Goal: Task Accomplishment & Management: Manage account settings

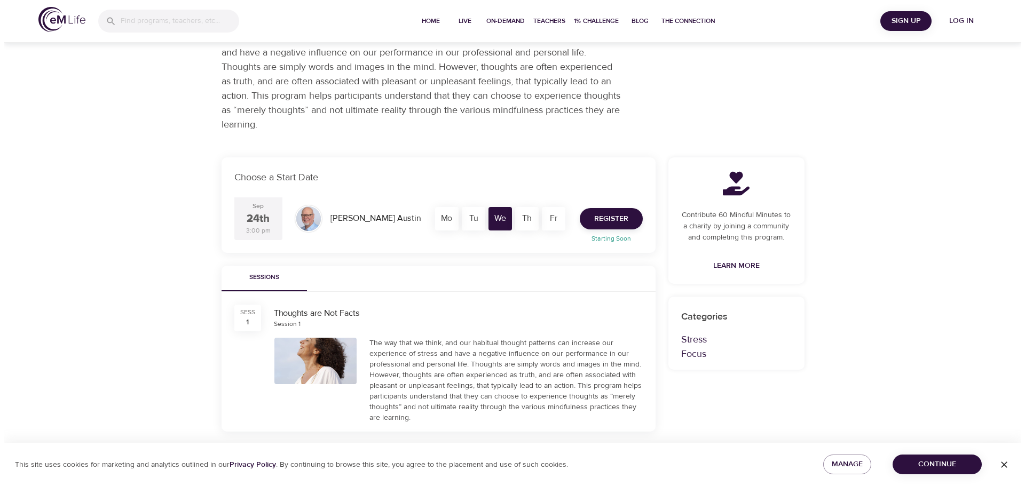
scroll to position [107, 0]
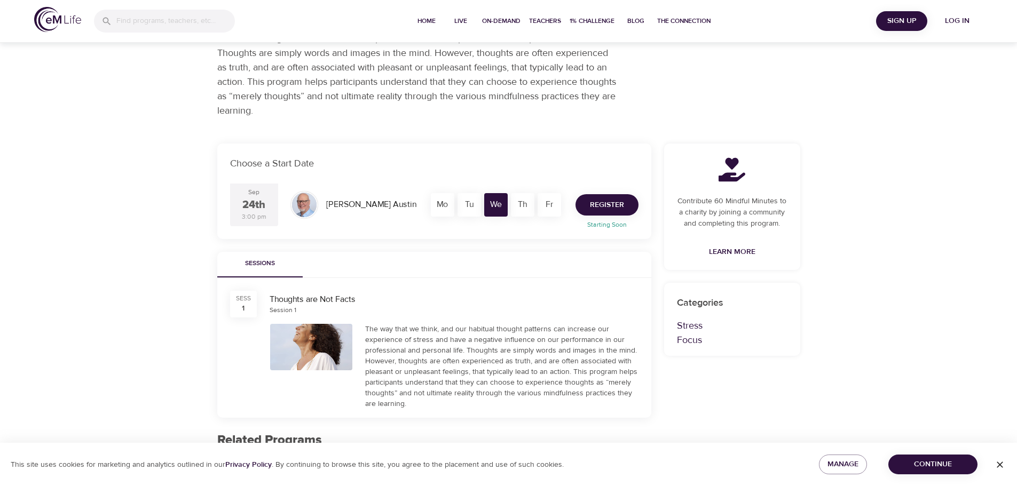
click at [592, 202] on span "Register" at bounding box center [607, 205] width 34 height 13
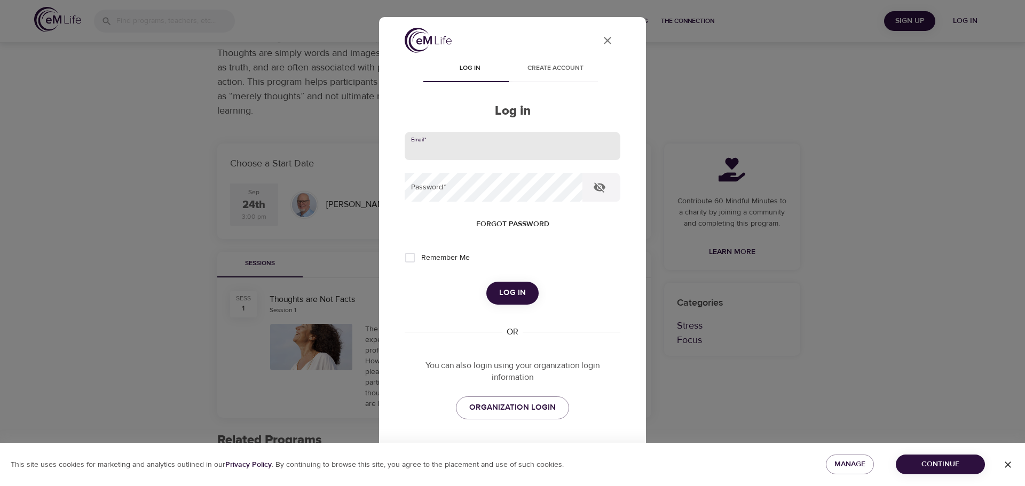
click at [442, 149] on input "email" at bounding box center [513, 146] width 216 height 29
type input "[EMAIL_ADDRESS][DOMAIN_NAME]"
click at [486, 282] on button "Log in" at bounding box center [512, 293] width 52 height 22
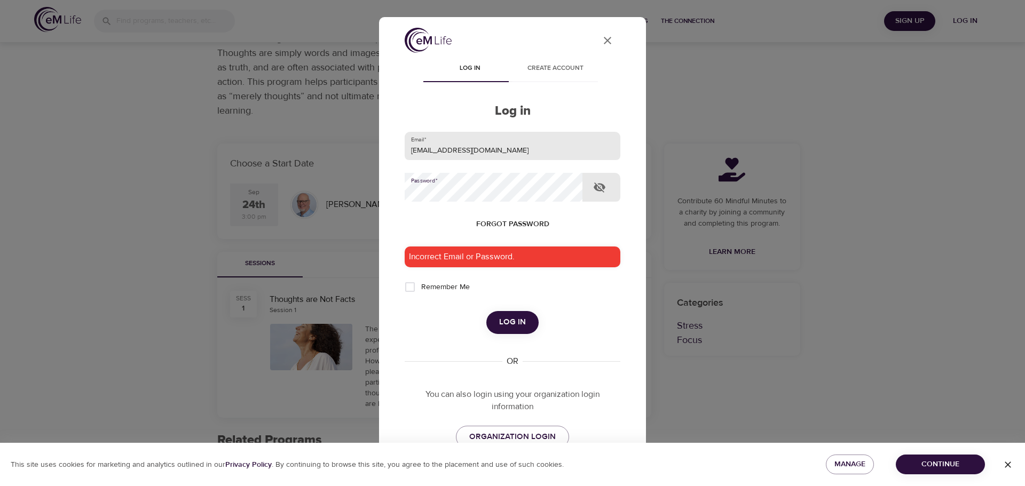
click at [486, 311] on button "Log in" at bounding box center [512, 322] width 52 height 22
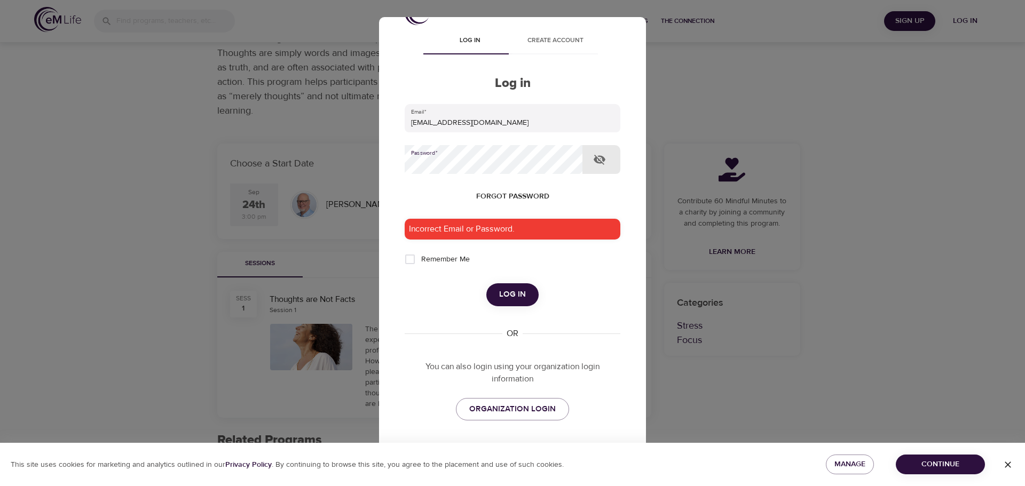
scroll to position [60, 0]
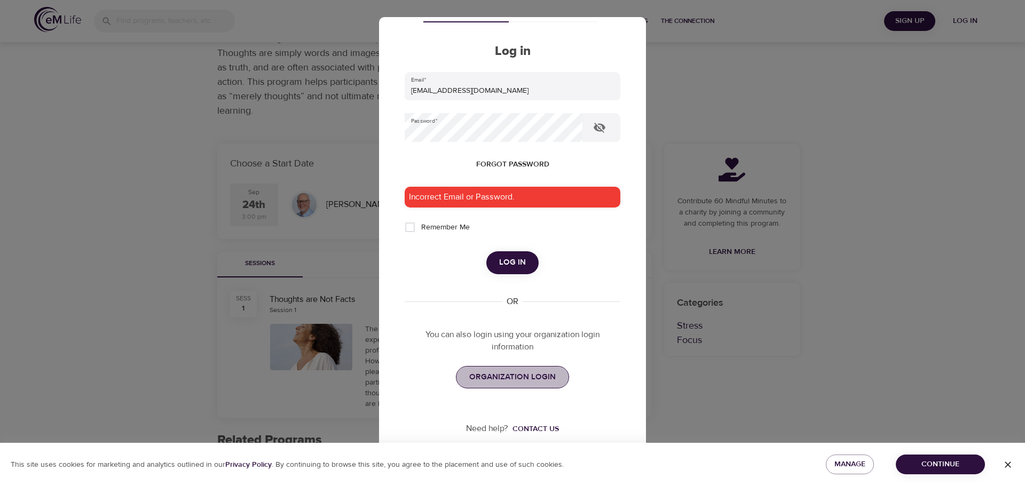
click at [517, 381] on span "ORGANIZATION LOGIN" at bounding box center [512, 377] width 86 height 14
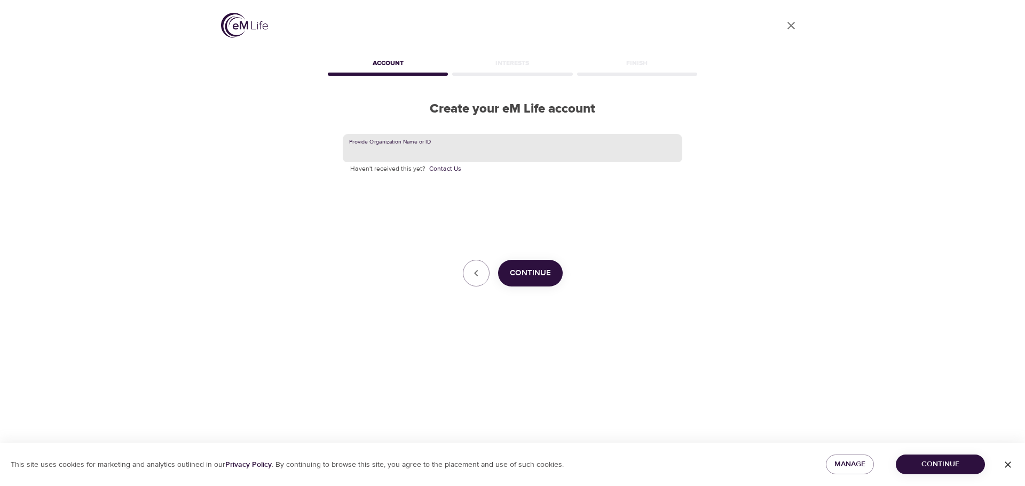
click at [382, 144] on input "text" at bounding box center [512, 148] width 339 height 29
type input "Hanover"
click at [524, 266] on button "Continue" at bounding box center [530, 273] width 65 height 27
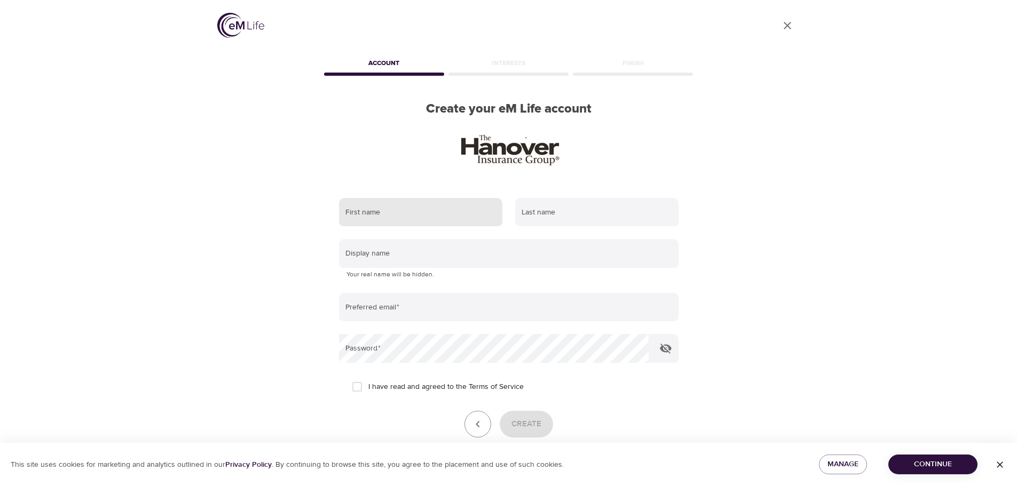
click at [443, 215] on input "text" at bounding box center [420, 212] width 163 height 29
type input "greg"
click at [544, 218] on input "text" at bounding box center [596, 212] width 163 height 29
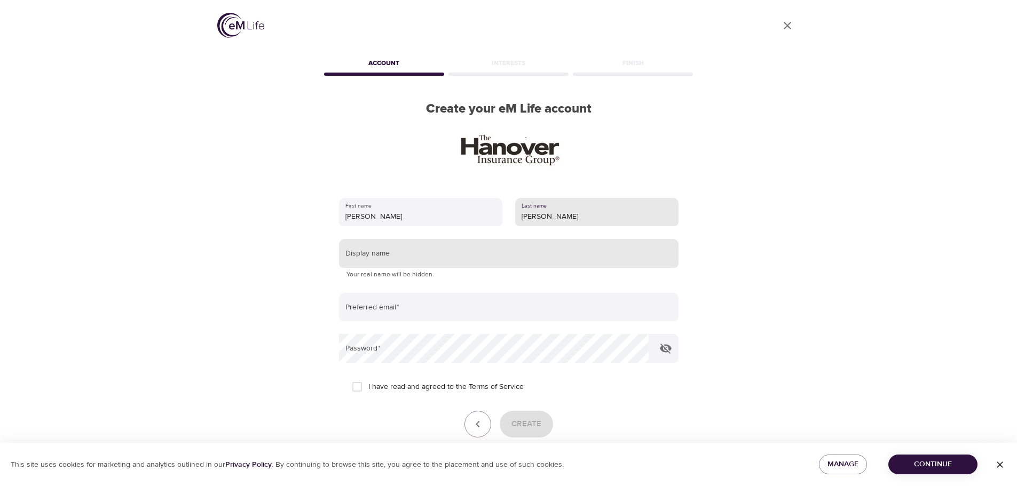
type input "taylor"
click at [414, 252] on input "text" at bounding box center [508, 253] width 339 height 29
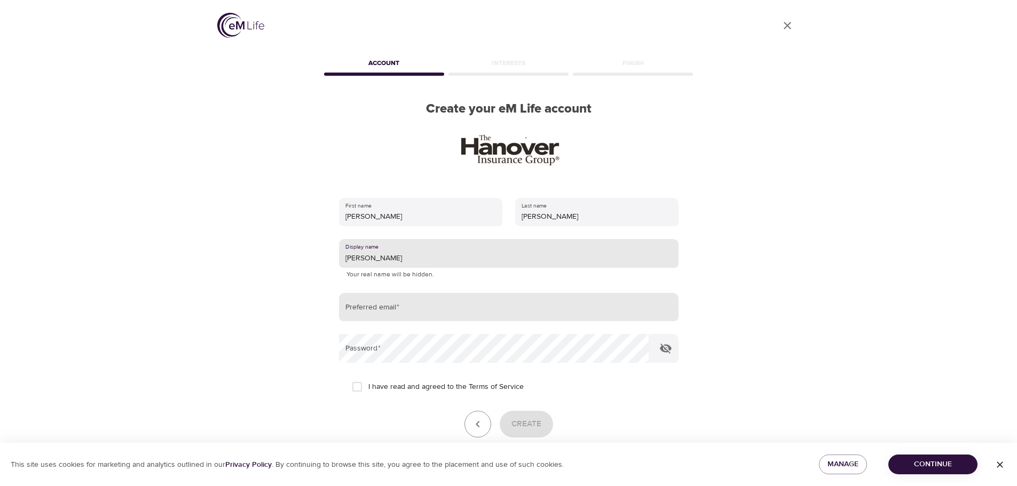
type input "greg"
click at [409, 305] on input "email" at bounding box center [508, 307] width 339 height 29
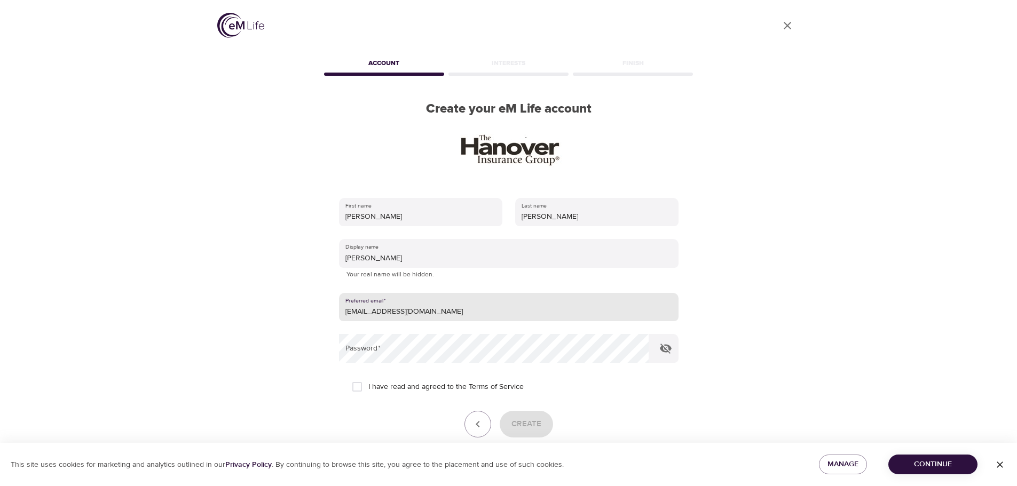
type input "[EMAIL_ADDRESS][DOMAIN_NAME]"
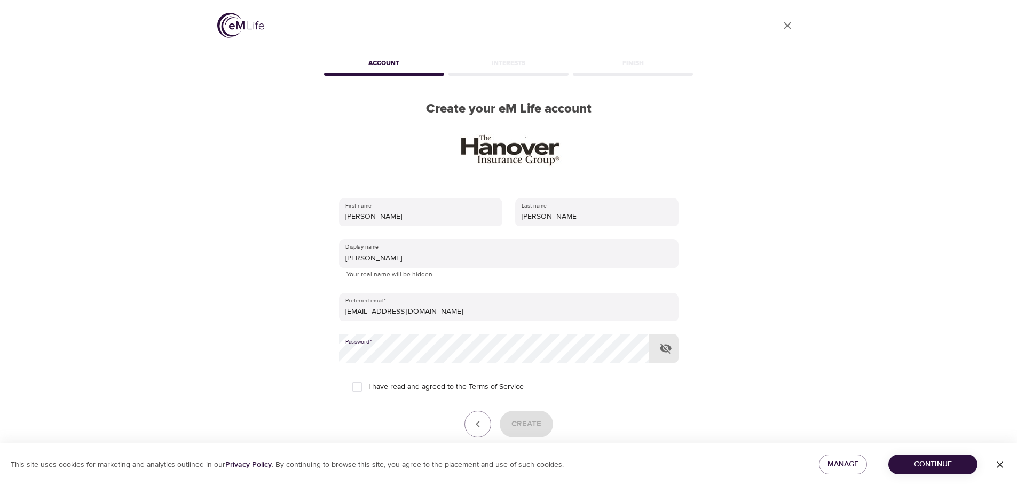
click at [378, 386] on span "I have read and agreed to the Terms of Service" at bounding box center [445, 387] width 155 height 11
click at [368, 386] on input "I have read and agreed to the Terms of Service" at bounding box center [357, 387] width 22 height 22
checkbox input "true"
click at [519, 416] on button "Create" at bounding box center [526, 424] width 53 height 27
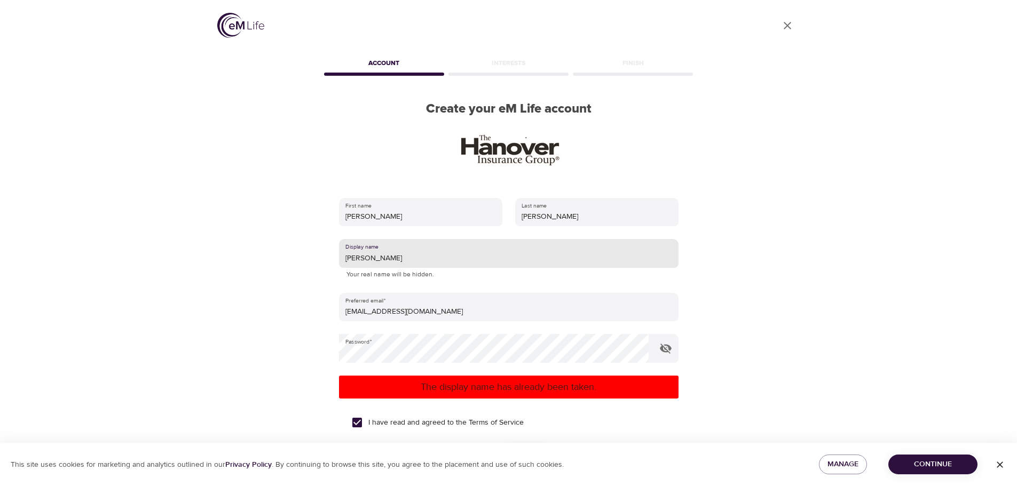
click at [371, 258] on input "greg" at bounding box center [508, 253] width 339 height 29
type input "greg t"
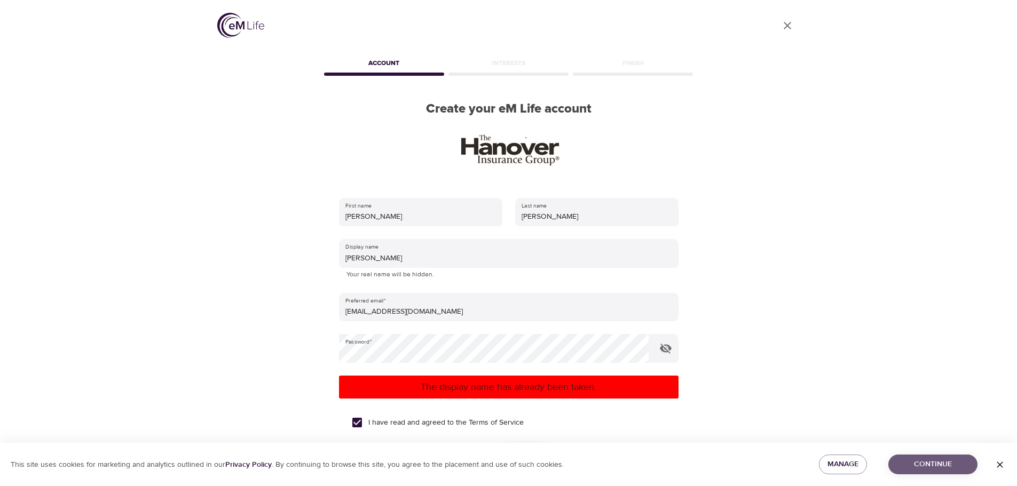
click at [911, 463] on span "Continue" at bounding box center [933, 464] width 72 height 13
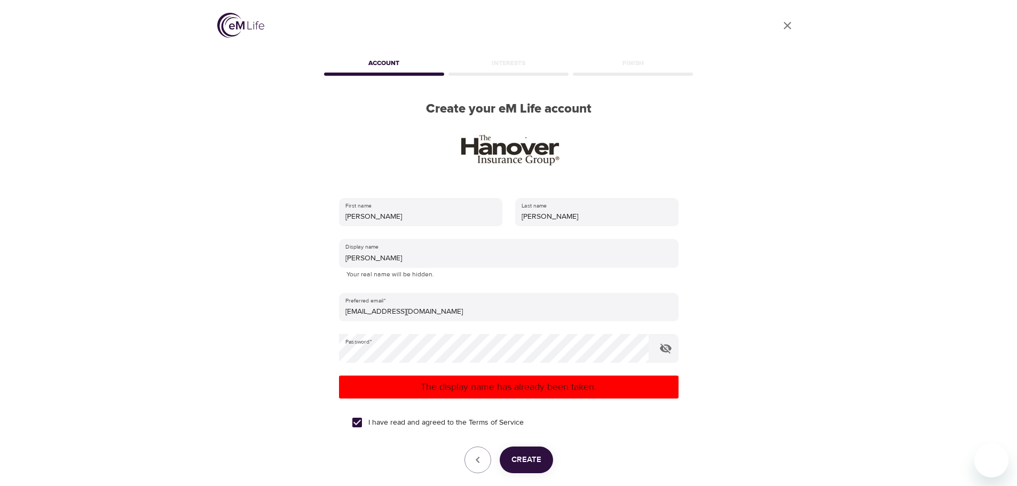
click at [510, 467] on button "Create" at bounding box center [526, 460] width 53 height 27
click at [476, 455] on icon "button" at bounding box center [477, 460] width 13 height 13
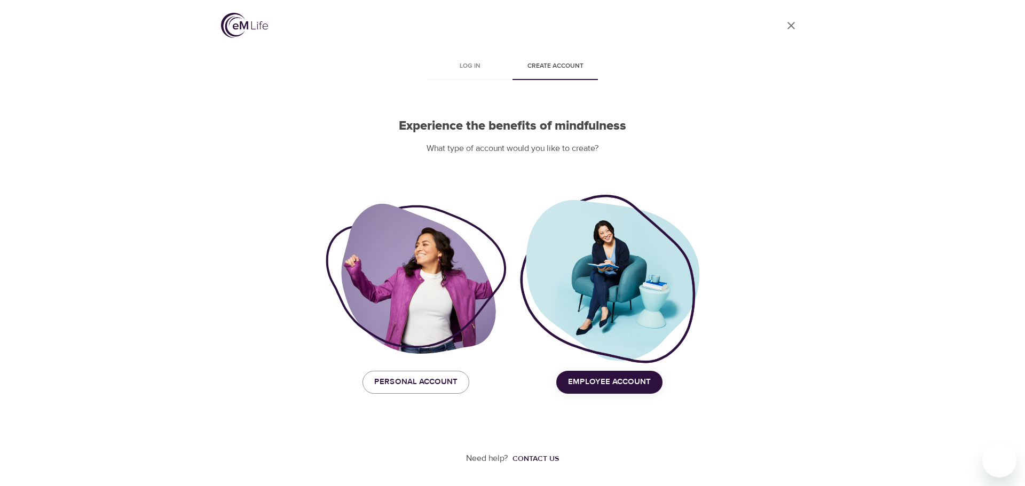
click at [622, 381] on span "Employee Account" at bounding box center [609, 382] width 83 height 14
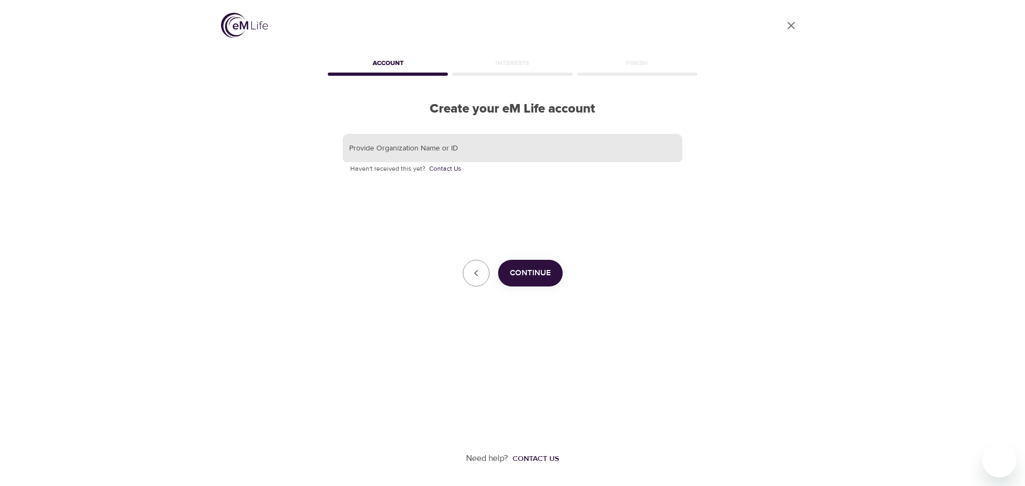
click at [372, 154] on input "text" at bounding box center [512, 148] width 339 height 29
type input "hanover"
click at [560, 283] on div "Continue" at bounding box center [512, 273] width 339 height 27
click at [546, 280] on span "Continue" at bounding box center [530, 273] width 41 height 14
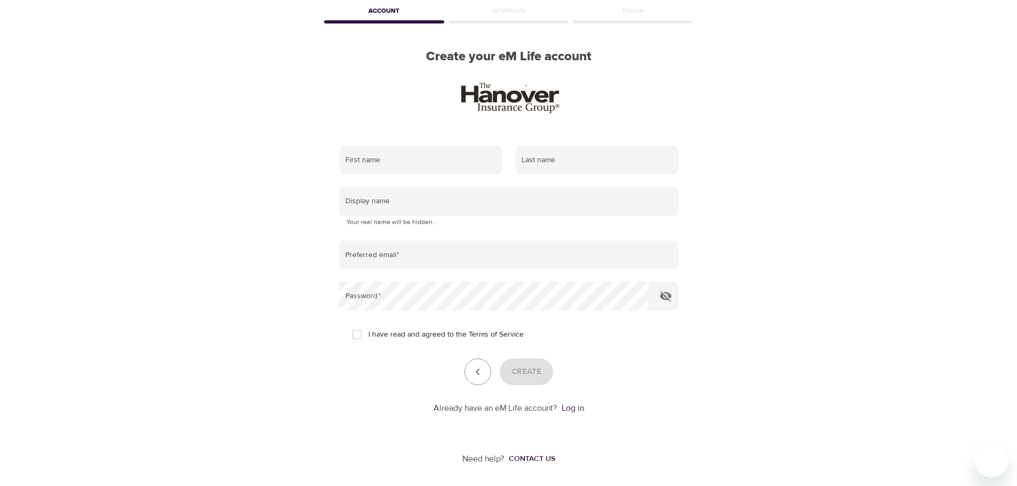
scroll to position [53, 0]
click at [574, 406] on link "Log in" at bounding box center [572, 407] width 22 height 11
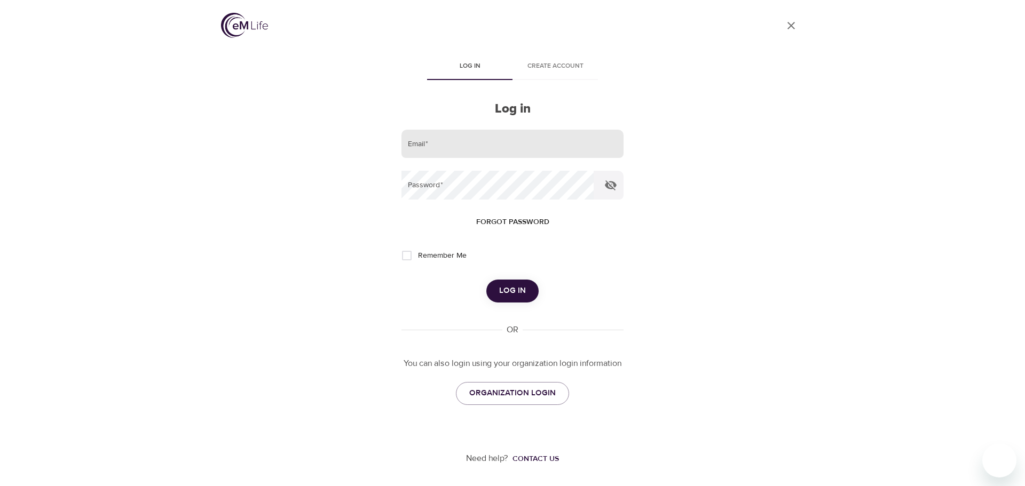
click at [432, 142] on input "email" at bounding box center [512, 144] width 222 height 29
drag, startPoint x: 487, startPoint y: 144, endPoint x: 347, endPoint y: 164, distance: 141.2
click at [347, 164] on div "User Profile Log in Create account Log in Email   * [EMAIL_ADDRESS][DOMAIN_NAME…" at bounding box center [512, 243] width 608 height 486
type input "[EMAIL_ADDRESS][DOMAIN_NAME]"
click at [521, 221] on span "Forgot password" at bounding box center [512, 222] width 73 height 13
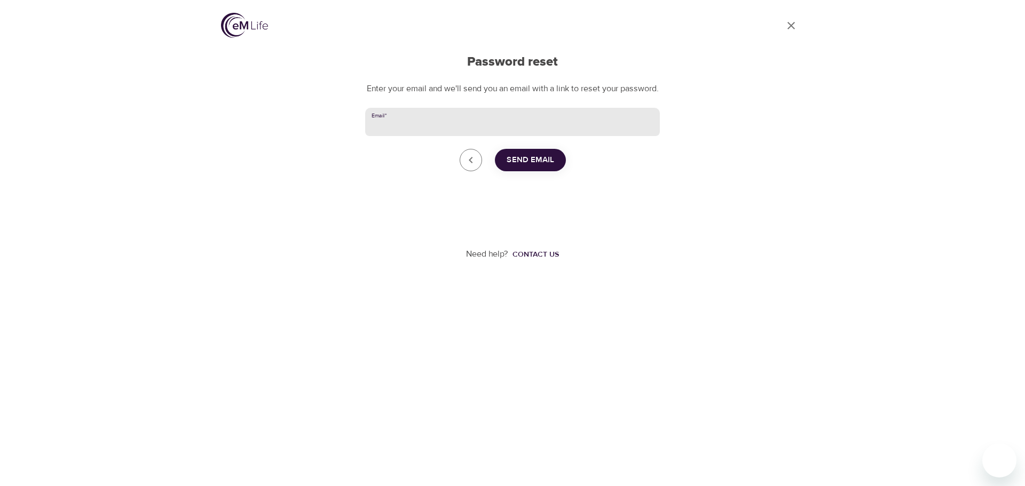
click at [408, 137] on input "Email   *" at bounding box center [512, 122] width 295 height 29
paste input "[EMAIL_ADDRESS][DOMAIN_NAME]"
type input "[EMAIL_ADDRESS][DOMAIN_NAME]"
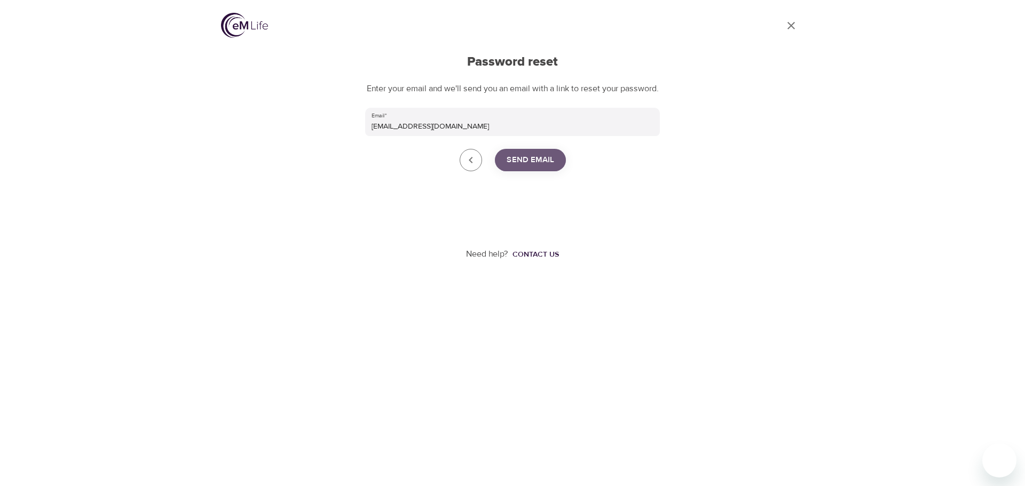
click at [530, 167] on span "Send Email" at bounding box center [529, 160] width 47 height 14
